Goal: Information Seeking & Learning: Check status

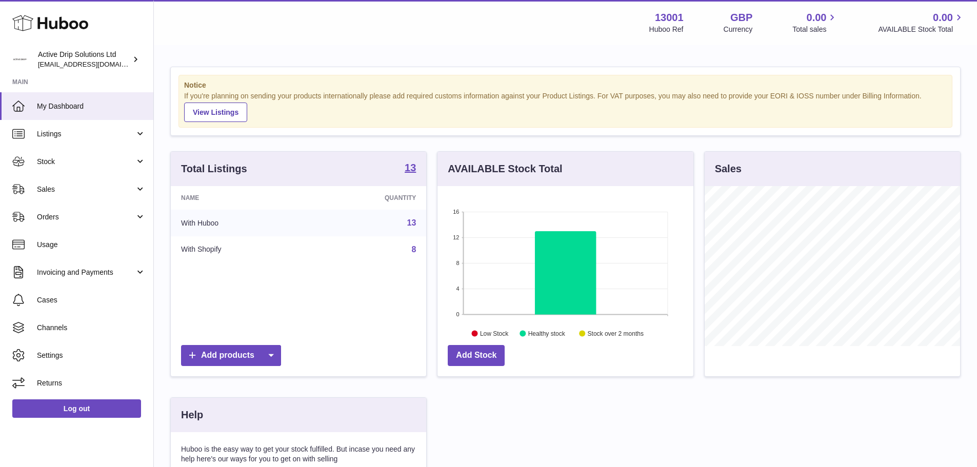
scroll to position [160, 256]
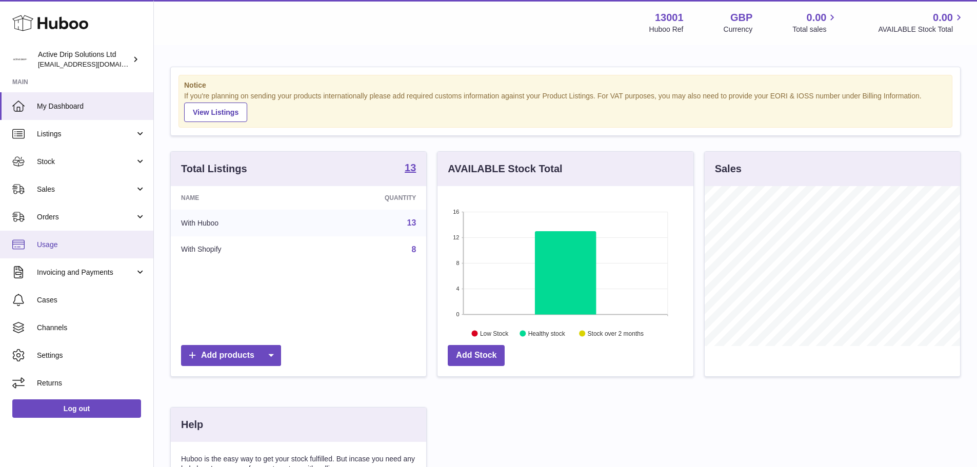
click at [74, 242] on span "Usage" at bounding box center [91, 245] width 109 height 10
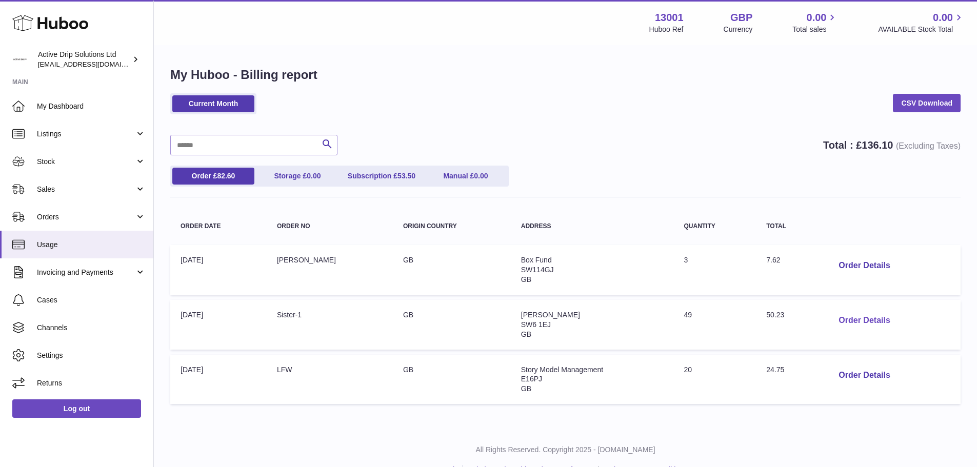
click at [848, 320] on button "Order Details" at bounding box center [865, 320] width 68 height 21
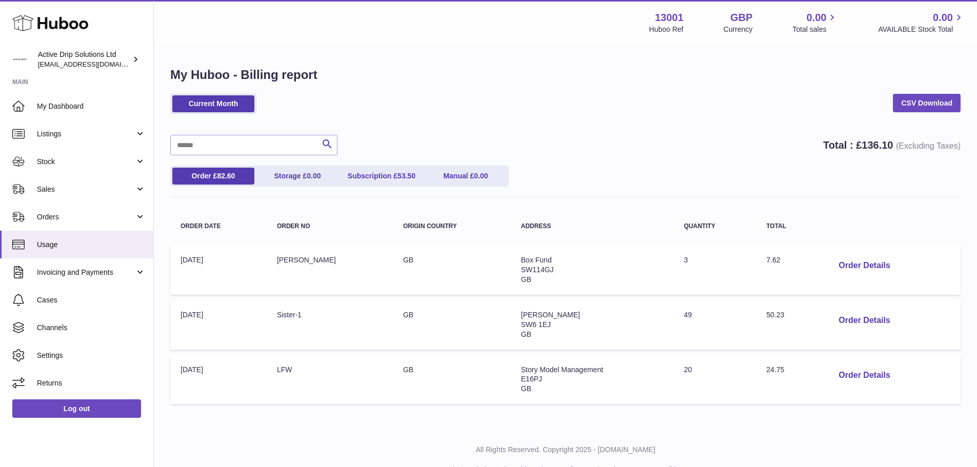
scroll to position [23, 0]
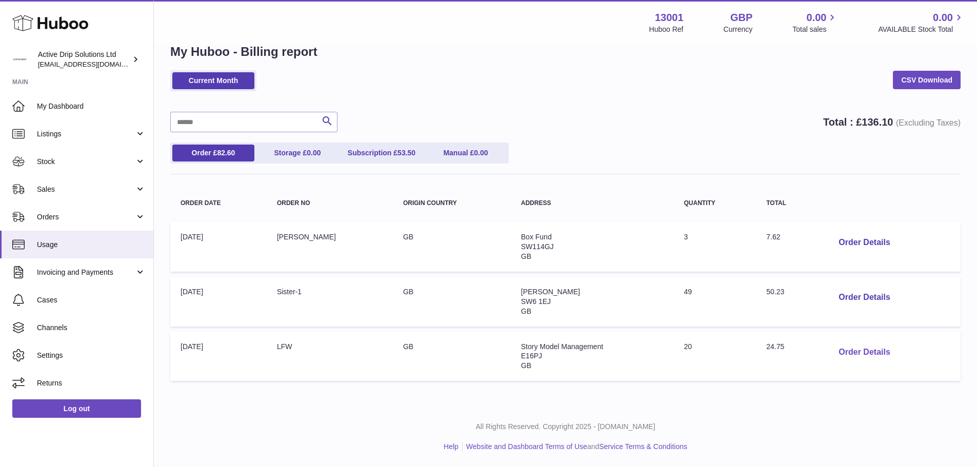
click at [861, 359] on button "Order Details" at bounding box center [865, 352] width 68 height 21
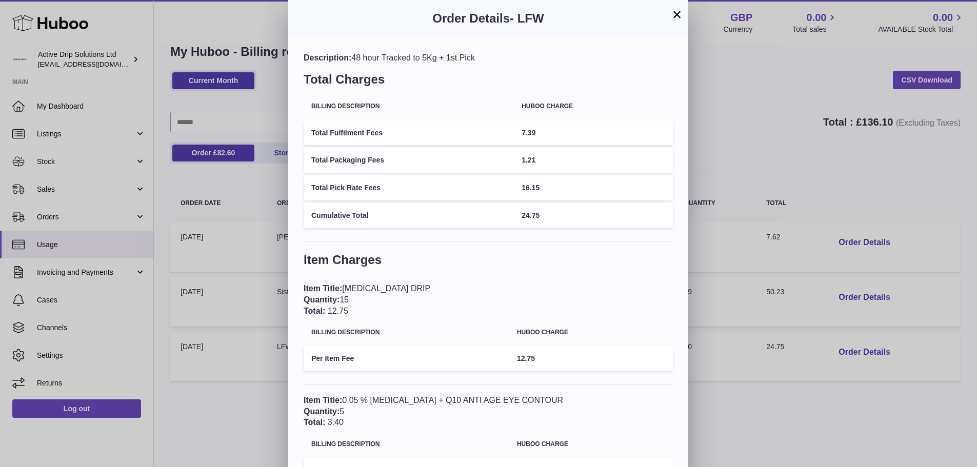
click at [726, 172] on div "× Order Details - LFW Description: 48 hour Tracked to 5Kg + 1st Pick Total Char…" at bounding box center [488, 271] width 977 height 543
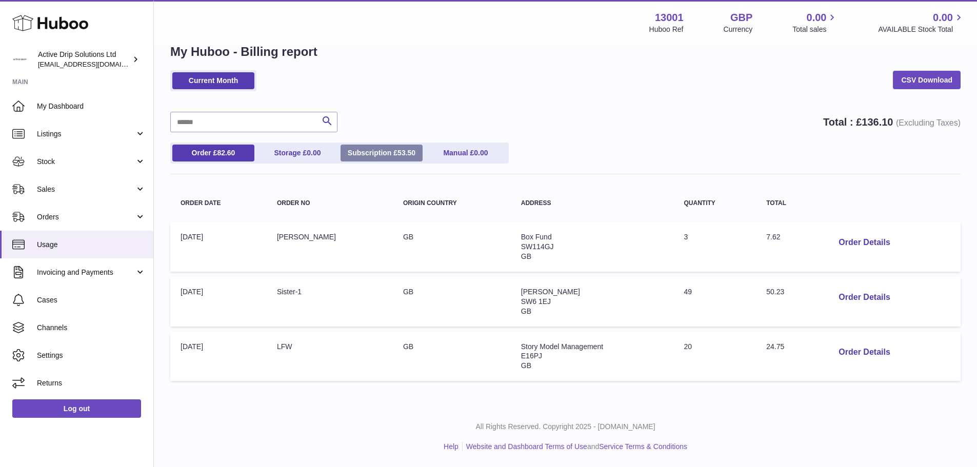
click at [403, 149] on span "53.50" at bounding box center [407, 153] width 18 height 8
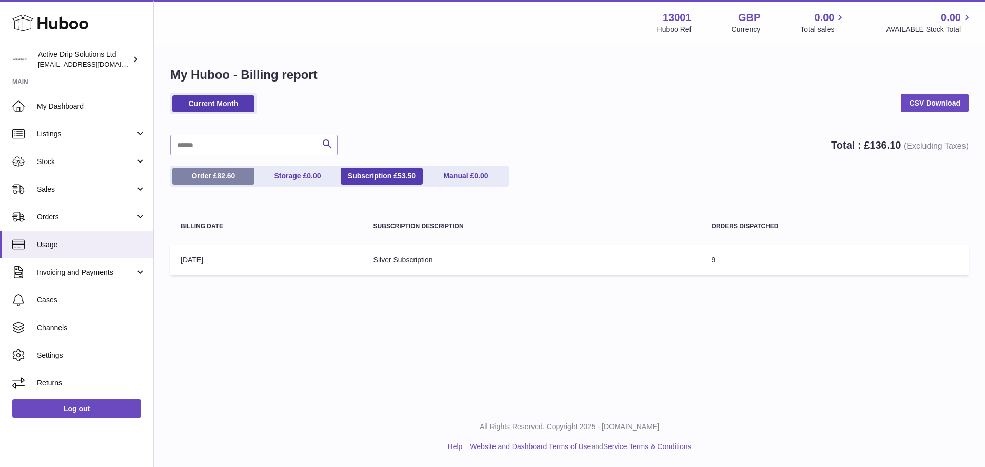
click at [229, 175] on span "82.60" at bounding box center [226, 176] width 18 height 8
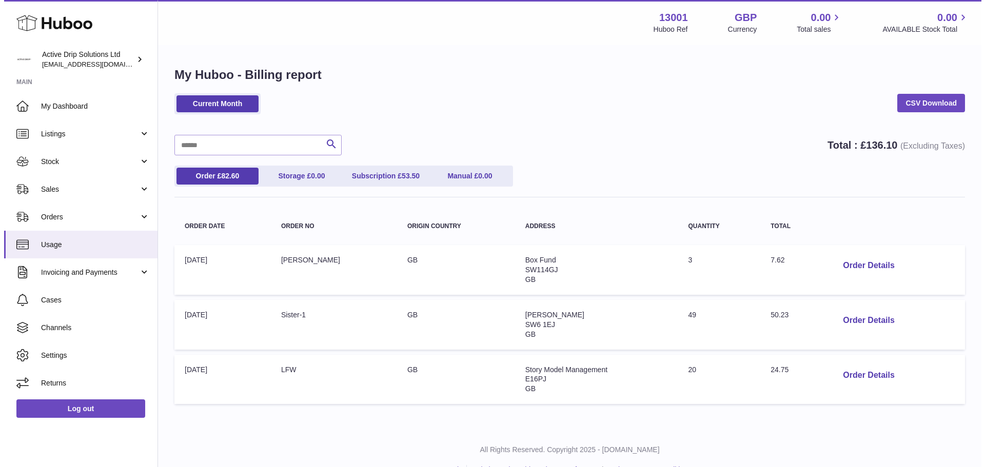
scroll to position [23, 0]
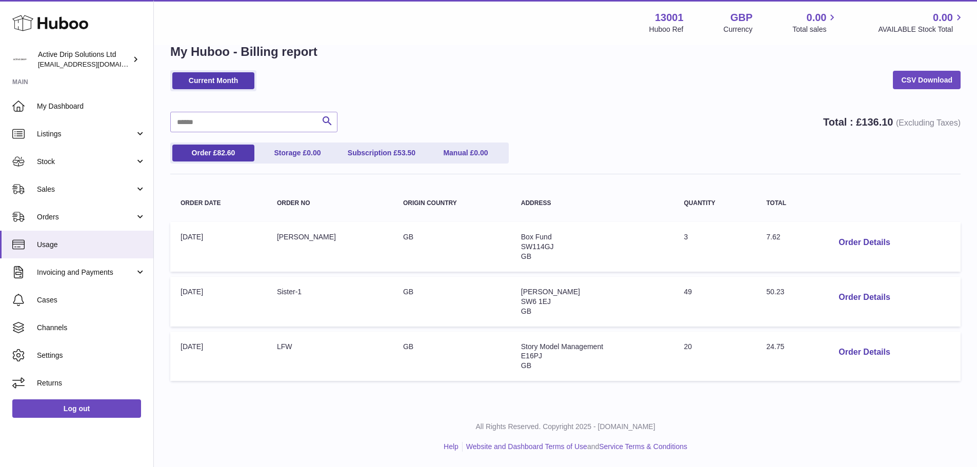
click at [502, 88] on div "Current Month CSV Download" at bounding box center [565, 85] width 791 height 31
drag, startPoint x: 679, startPoint y: 12, endPoint x: 646, endPoint y: 15, distance: 33.0
click at [649, 15] on div "13001 Huboo Ref GBP Currency 0.00 Total sales 0.00 AVAILABLE Stock Total" at bounding box center [807, 23] width 316 height 24
copy strong "13001"
click at [841, 304] on button "Order Details" at bounding box center [865, 297] width 68 height 21
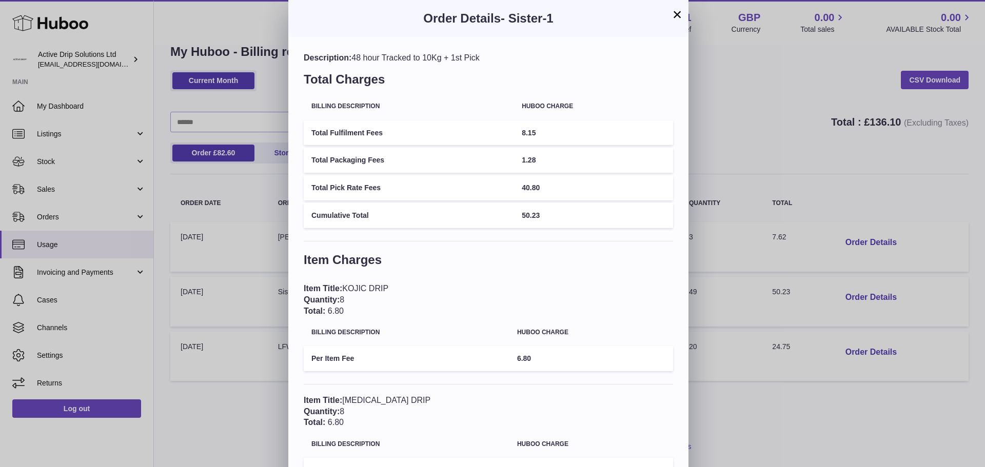
click at [539, 190] on span "40.80" at bounding box center [531, 188] width 18 height 8
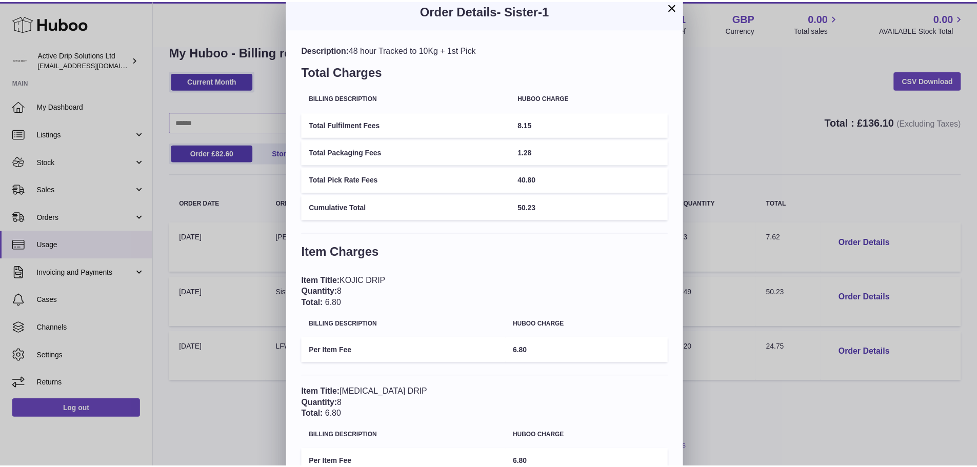
scroll to position [0, 0]
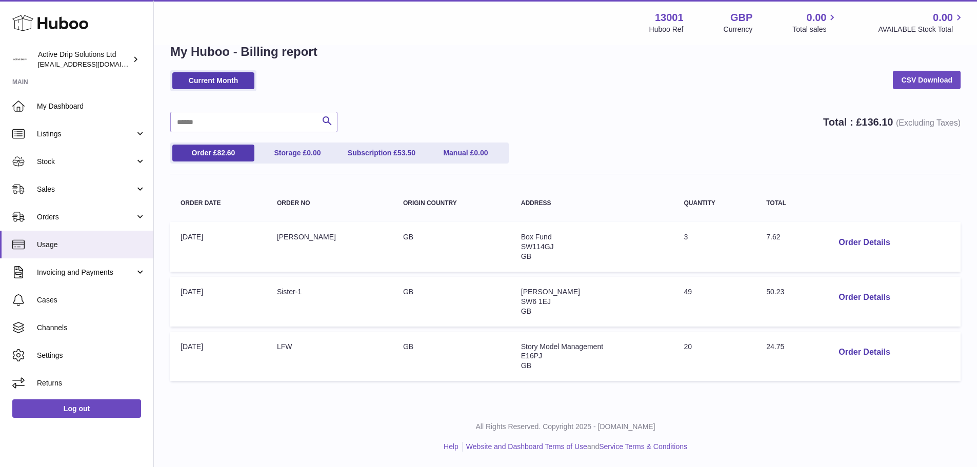
drag, startPoint x: 929, startPoint y: 363, endPoint x: 173, endPoint y: 235, distance: 766.5
click at [173, 235] on tbody "Order Date: [DATE] Order no: Francini Denari Origin Country: GB Address: Box Fu…" at bounding box center [565, 301] width 791 height 159
click at [253, 274] on table "Order Date Order no Origin Country Address Quantity Total Order Date: [DATE] Or…" at bounding box center [565, 286] width 791 height 202
click at [726, 126] on div "Search Total : £ 136.10 (Excluding Taxes)" at bounding box center [565, 122] width 791 height 21
click at [684, 114] on div "Search Total : £ 136.10 (Excluding Taxes)" at bounding box center [565, 122] width 791 height 21
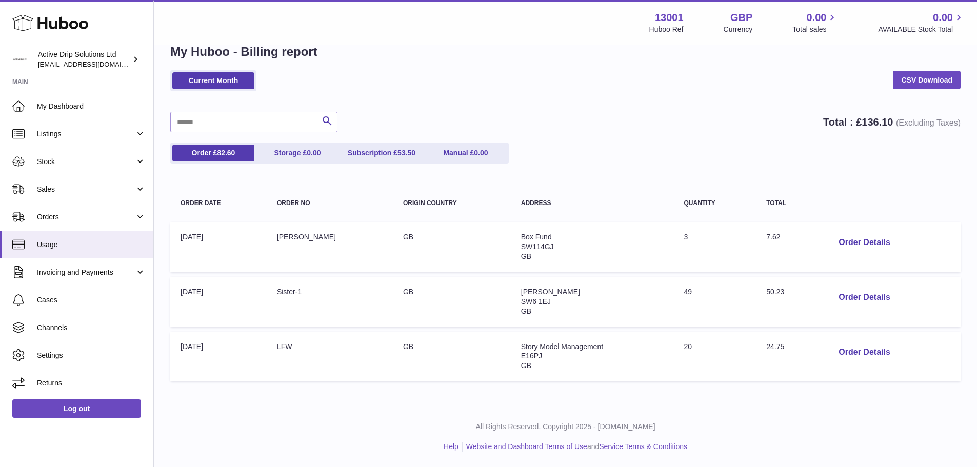
click at [460, 112] on div "Search Total : £ 136.10 (Excluding Taxes)" at bounding box center [565, 122] width 791 height 21
